Goal: Task Accomplishment & Management: Manage account settings

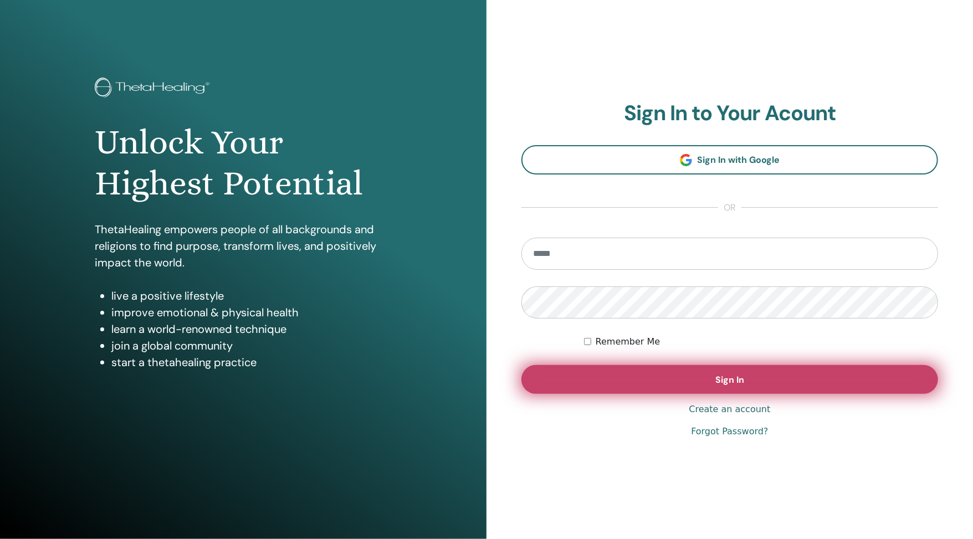
type input "**********"
drag, startPoint x: 688, startPoint y: 388, endPoint x: 685, endPoint y: 376, distance: 12.9
click at [689, 388] on button "Sign In" at bounding box center [729, 379] width 417 height 29
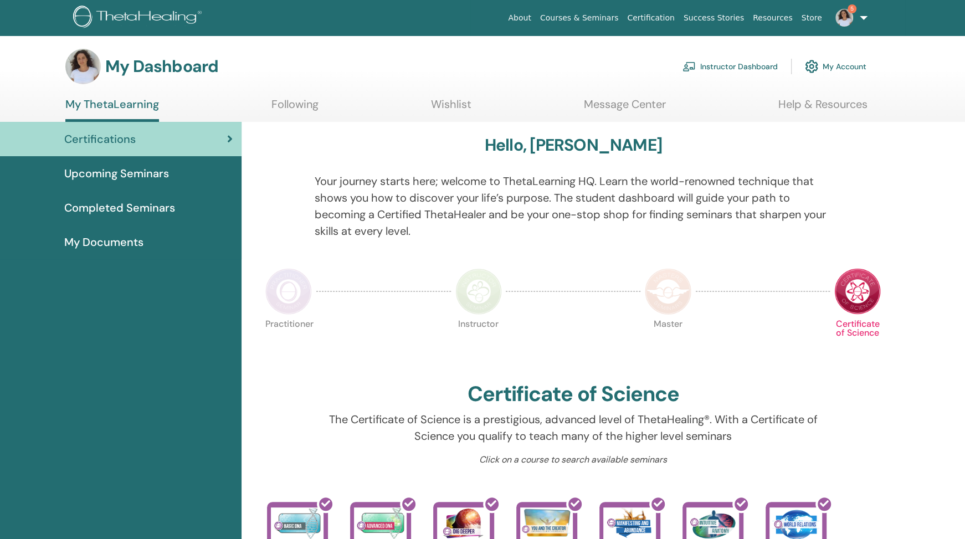
click at [739, 64] on link "Instructor Dashboard" at bounding box center [730, 66] width 95 height 24
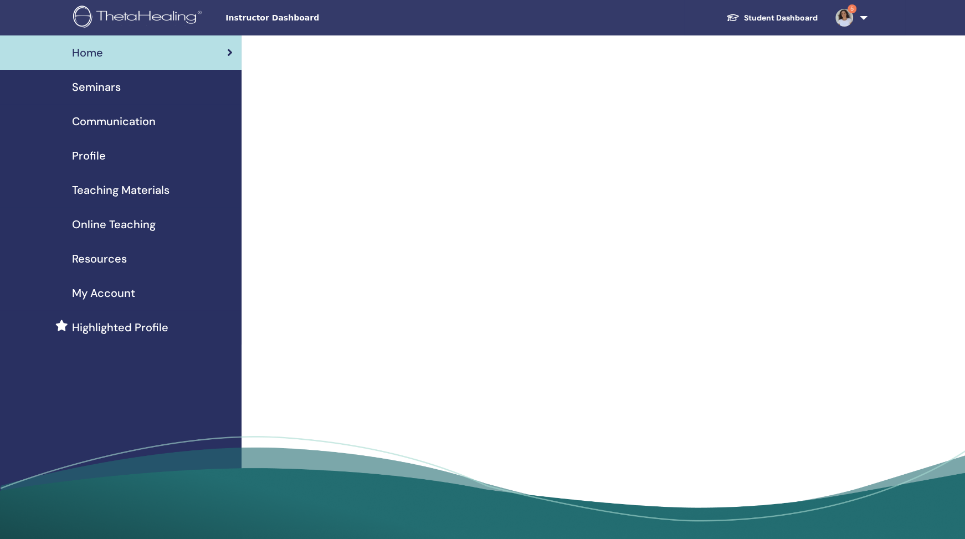
click at [862, 21] on link "5" at bounding box center [849, 17] width 45 height 35
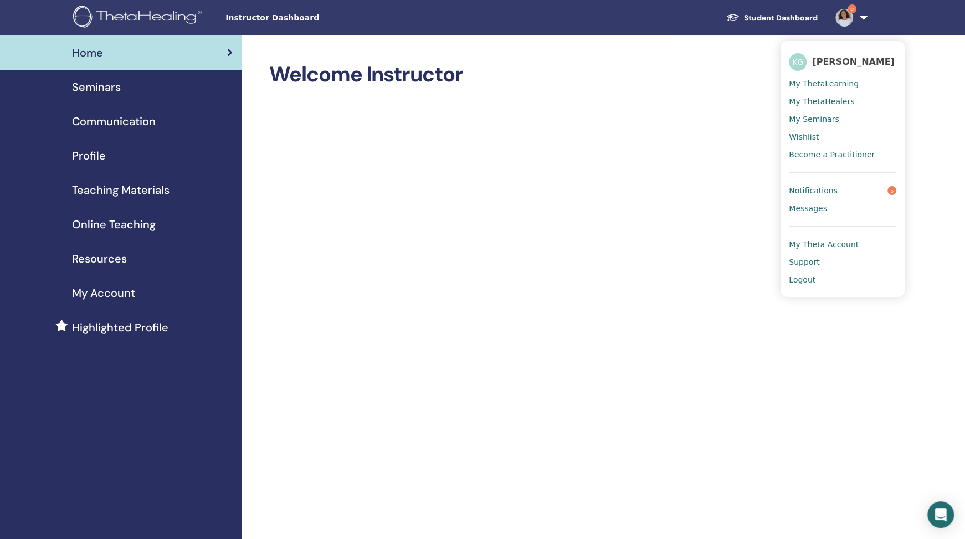
click at [112, 93] on span "Seminars" at bounding box center [96, 87] width 49 height 17
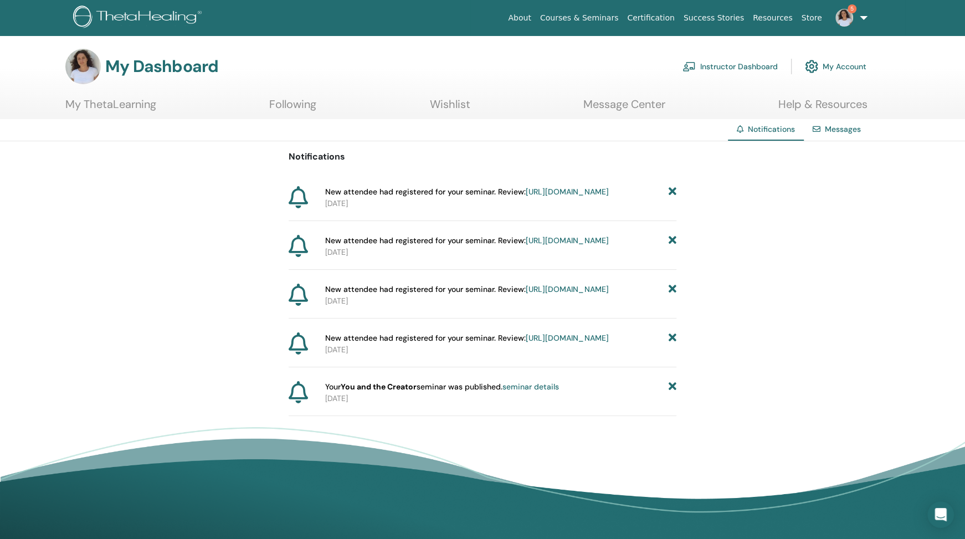
click at [669, 187] on icon at bounding box center [673, 192] width 8 height 12
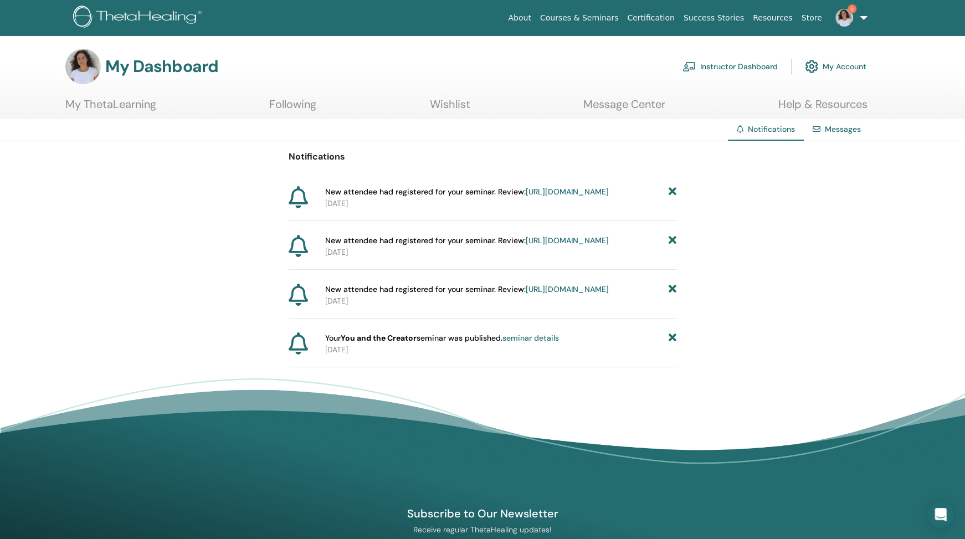
click at [669, 187] on icon at bounding box center [673, 192] width 8 height 12
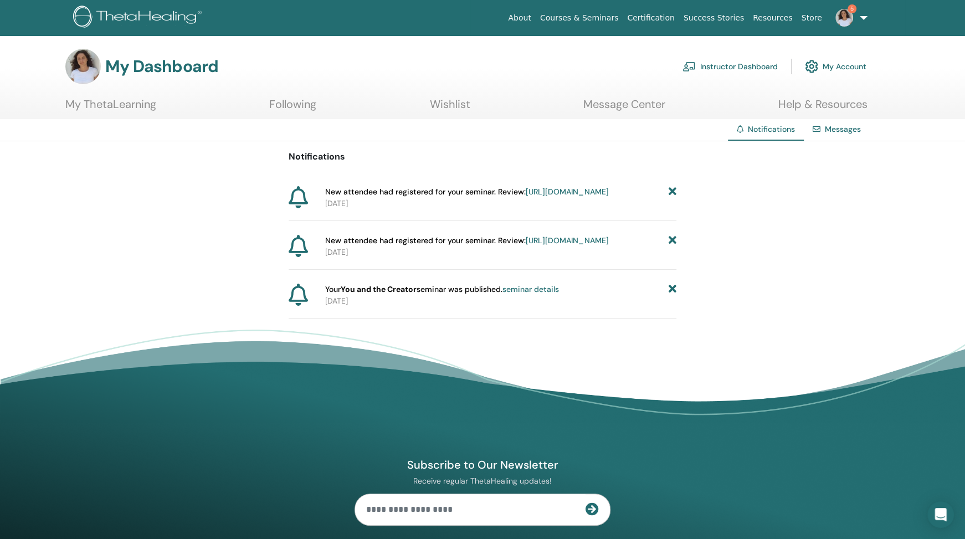
click at [669, 187] on icon at bounding box center [673, 192] width 8 height 12
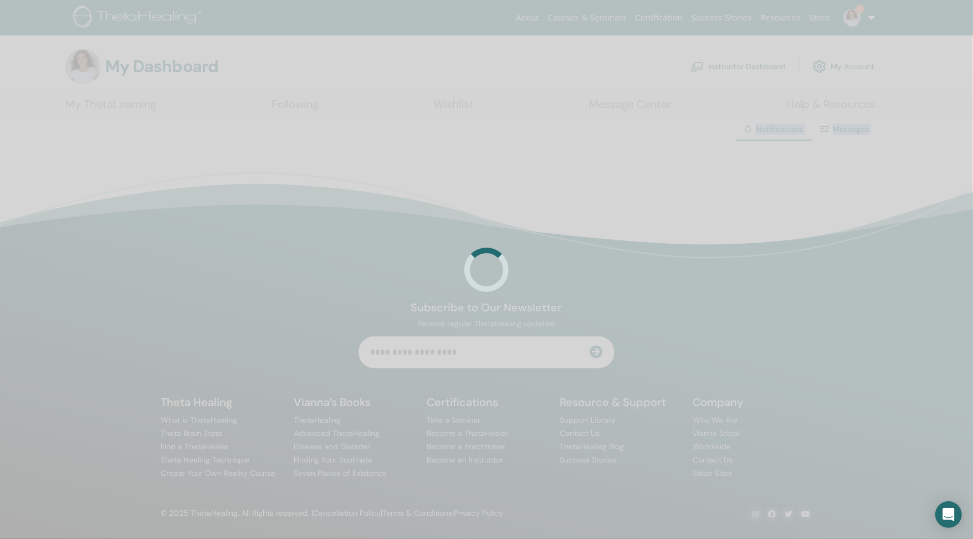
click at [668, 187] on div at bounding box center [486, 269] width 973 height 539
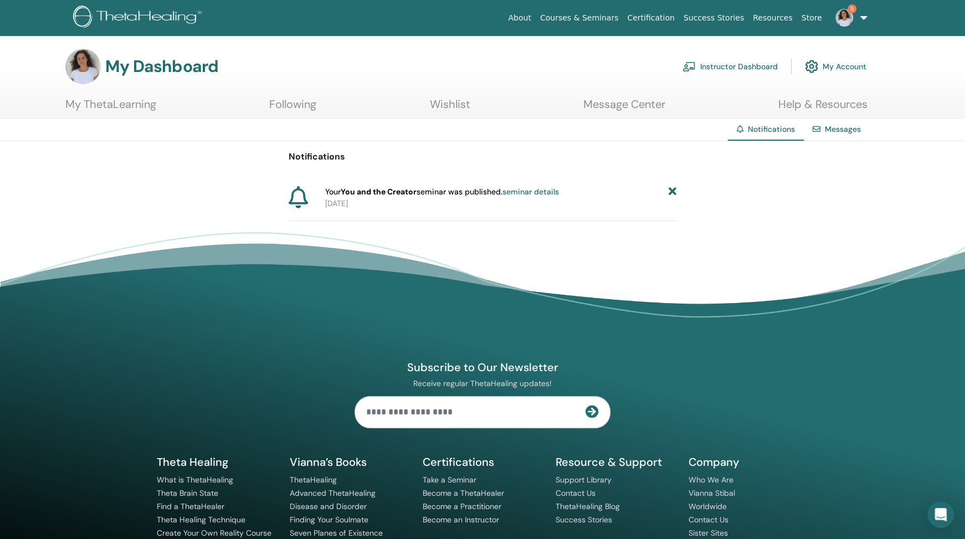
click at [669, 187] on icon at bounding box center [673, 192] width 8 height 12
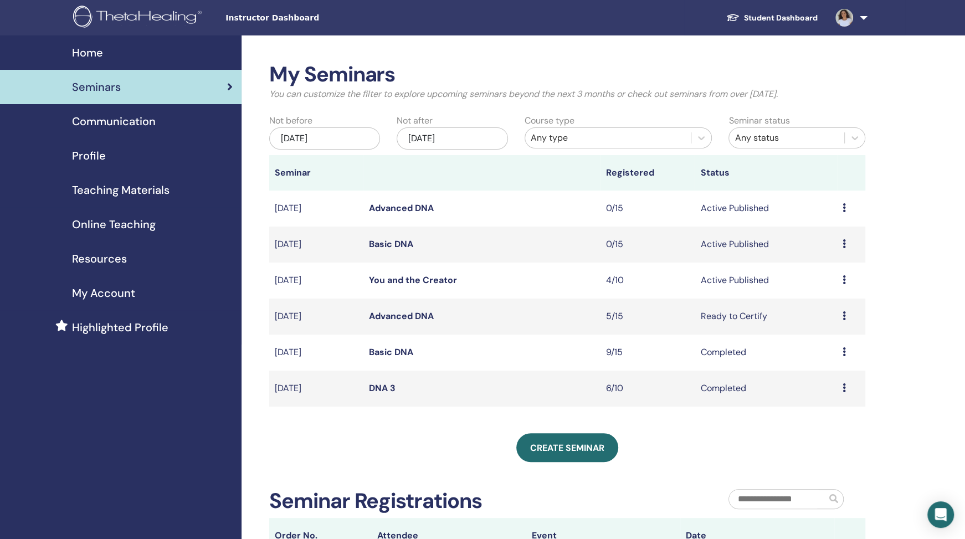
click at [845, 283] on icon at bounding box center [844, 279] width 3 height 9
click at [826, 325] on link "Attendees" at bounding box center [824, 326] width 42 height 12
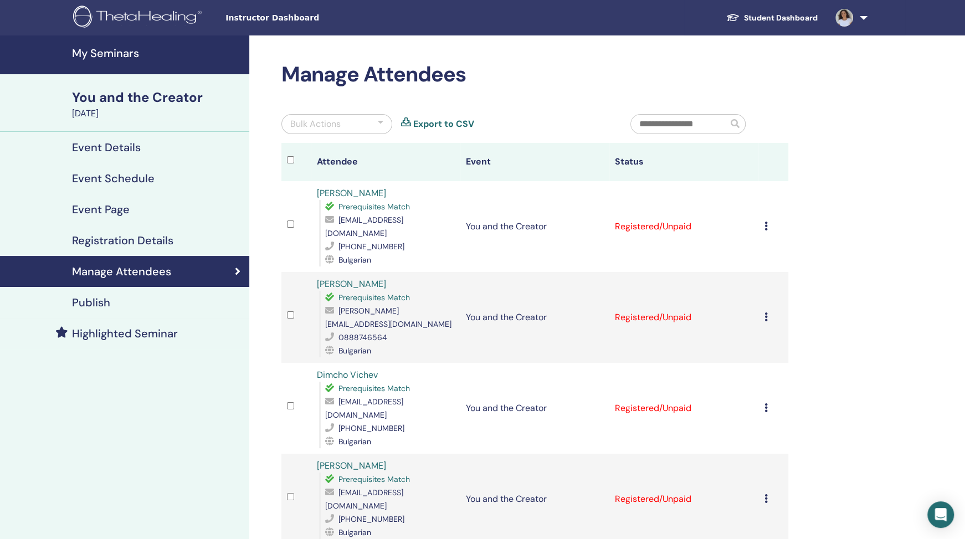
scroll to position [66, 0]
